Goal: Task Accomplishment & Management: Use online tool/utility

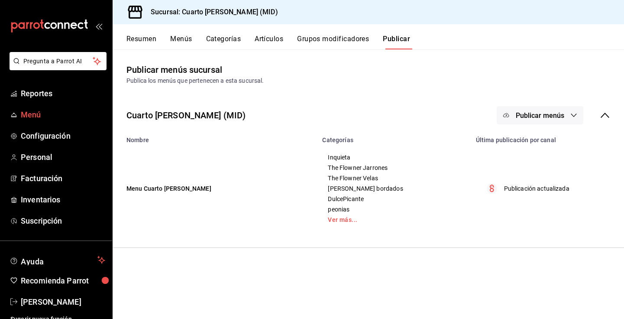
click at [40, 120] on link "Menú" at bounding box center [56, 114] width 112 height 19
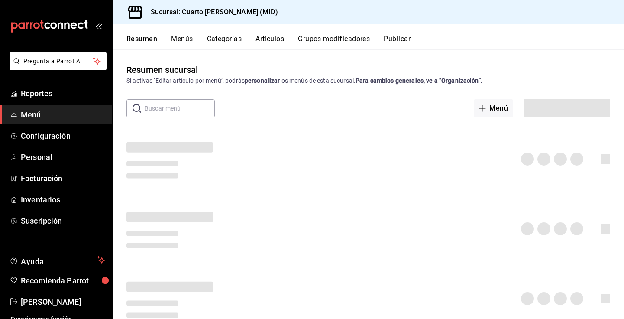
click at [272, 38] on button "Artículos" at bounding box center [270, 42] width 29 height 15
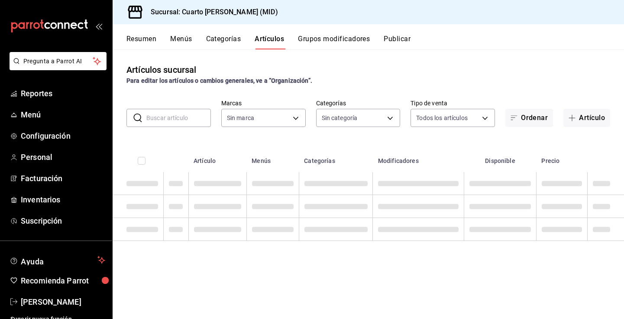
type input "fbcc02f7-780f-4b38-be15-3b9f1ddd6957"
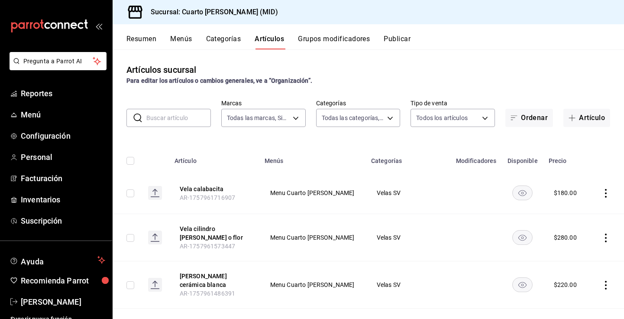
type input "9337de7b-f12f-4046-838f-e1eea326862c,ff8c51d5-140a-4d34-bbd4-8c4bd554a2d9,cc7ef…"
click at [588, 116] on button "Artículo" at bounding box center [587, 118] width 47 height 18
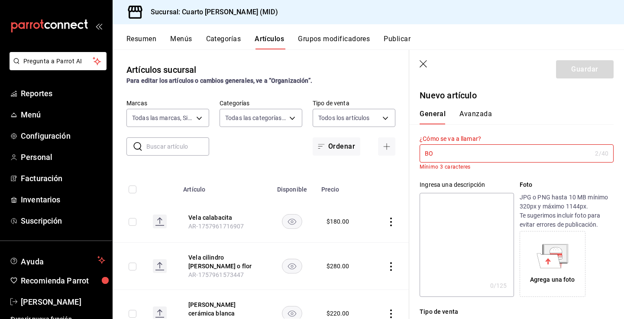
type input "B"
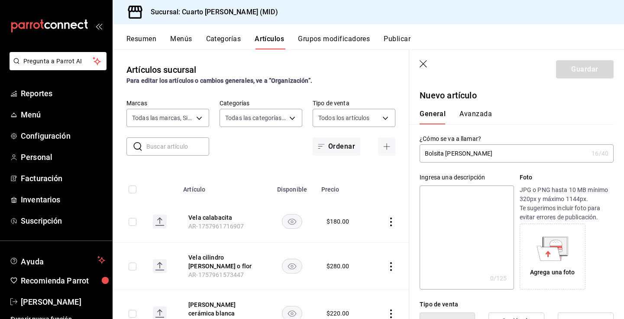
click at [458, 153] on input "Bolsita [PERSON_NAME]" at bounding box center [504, 153] width 169 height 17
type input "Bolsita [PERSON_NAME]"
click at [496, 169] on div "Ingresa una descripción x 0 /125 ​ Foto JPG o PNG hasta 10 MB mínimo 320px y má…" at bounding box center [511, 225] width 205 height 127
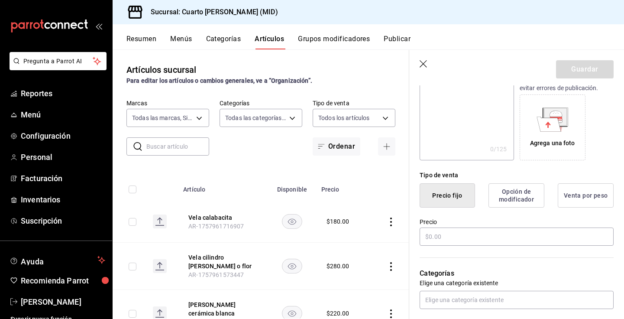
scroll to position [162, 0]
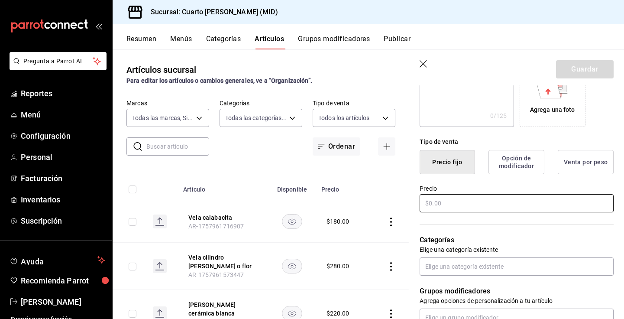
click at [448, 210] on input "text" at bounding box center [517, 203] width 194 height 18
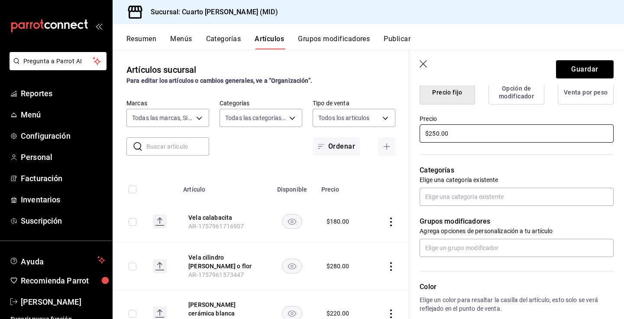
scroll to position [237, 0]
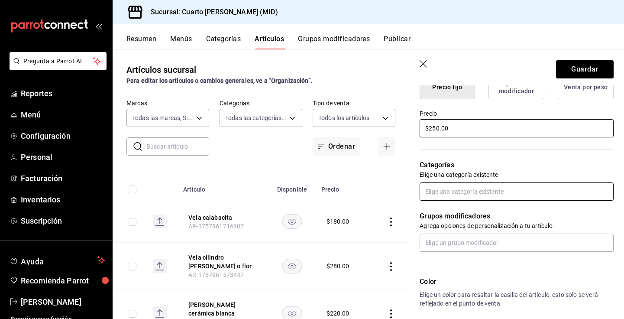
type input "$250.00"
click at [454, 192] on input "text" at bounding box center [517, 191] width 194 height 18
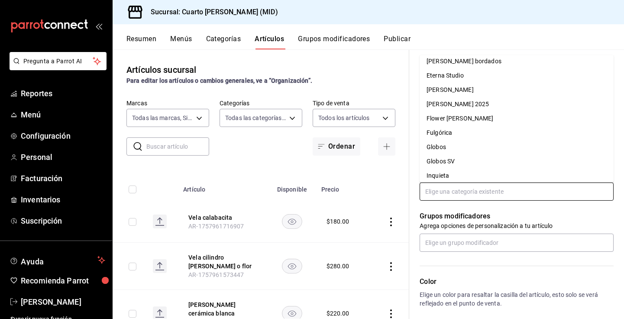
scroll to position [203, 0]
click at [455, 103] on li "[PERSON_NAME] 2025" at bounding box center [517, 105] width 194 height 14
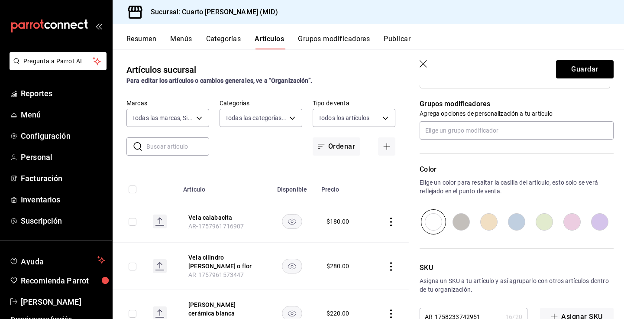
scroll to position [403, 0]
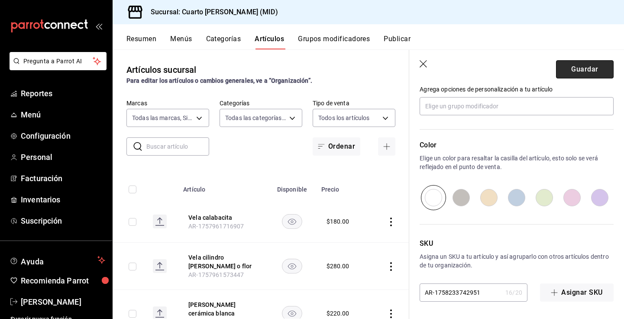
click at [576, 65] on button "Guardar" at bounding box center [585, 69] width 58 height 18
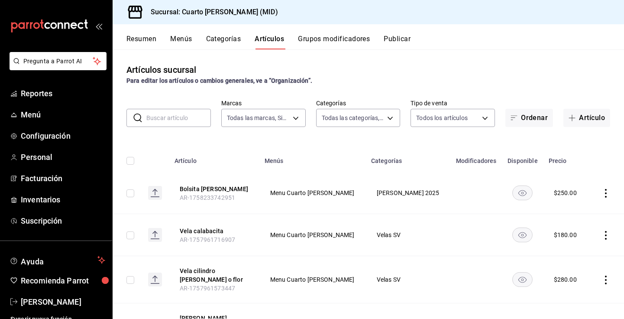
click at [576, 65] on div "Artículos sucursal Para editar los artículos o cambios generales, ve a “Organiz…" at bounding box center [369, 74] width 512 height 22
